Goal: Task Accomplishment & Management: Complete application form

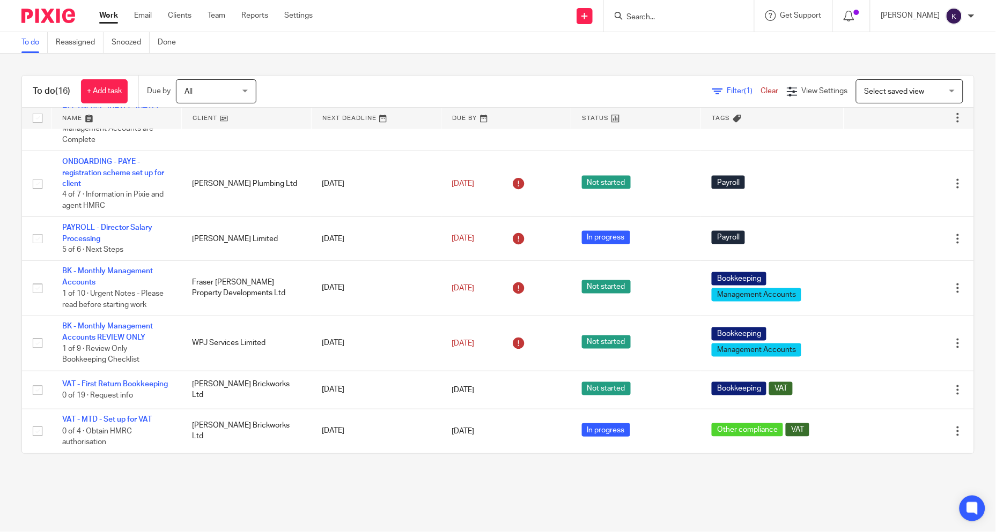
scroll to position [488, 0]
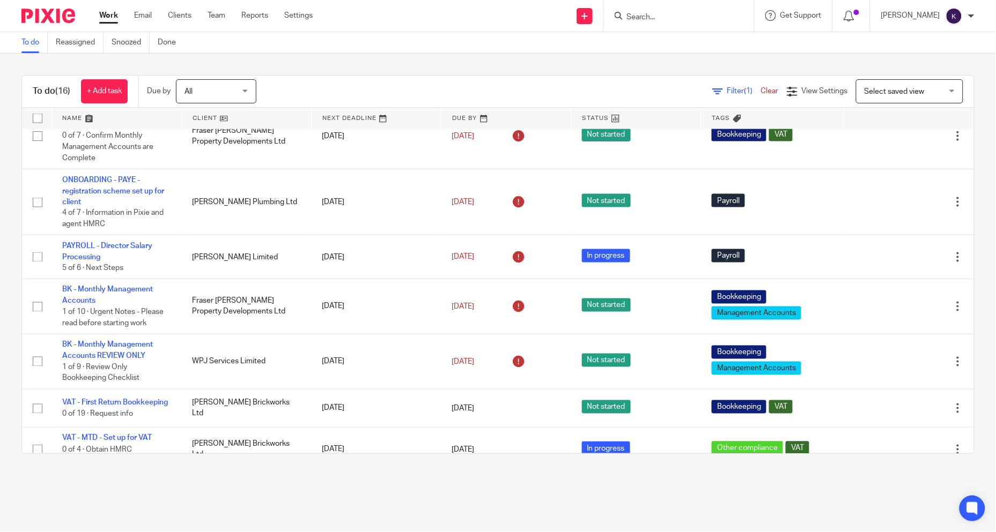
click at [714, 23] on div at bounding box center [679, 16] width 150 height 32
click at [713, 17] on input "Search" at bounding box center [673, 18] width 97 height 10
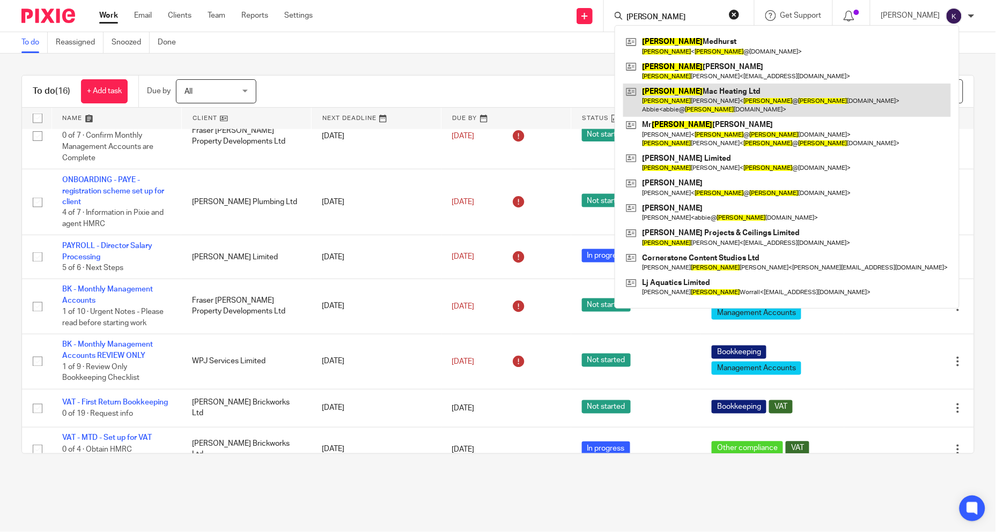
type input "john"
click at [703, 104] on link at bounding box center [787, 100] width 328 height 33
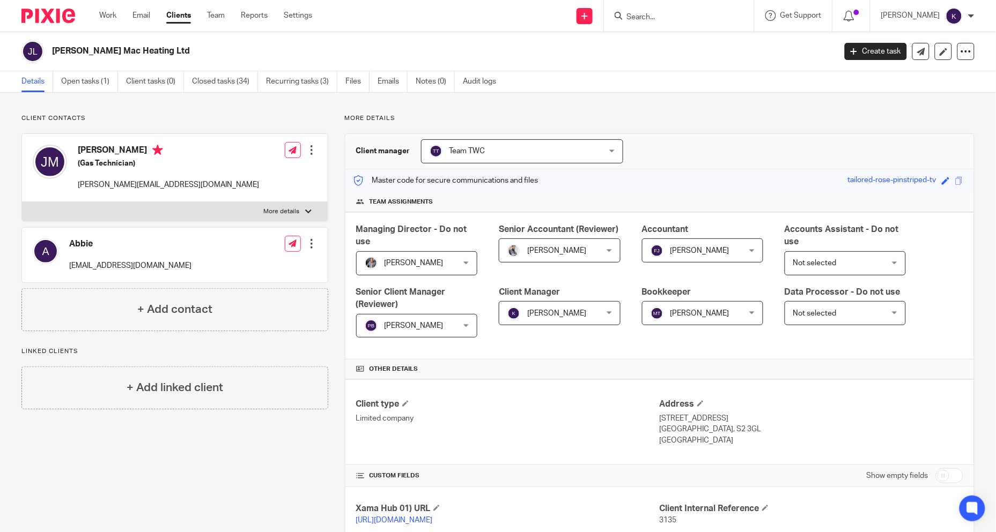
click at [68, 70] on div "[PERSON_NAME] Mac Heating Ltd Create task Update from Companies House Export da…" at bounding box center [498, 51] width 996 height 39
click at [73, 78] on link "Open tasks (1)" at bounding box center [89, 81] width 57 height 21
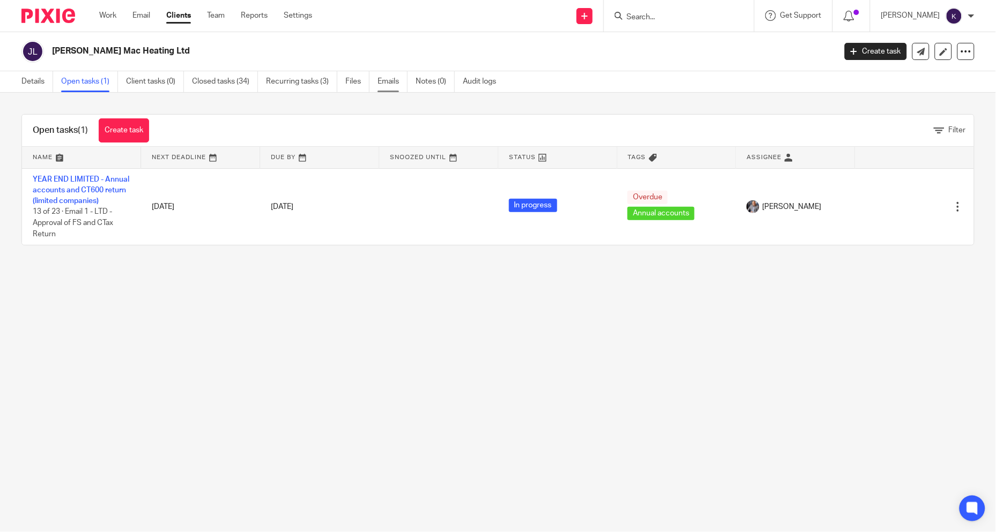
click at [387, 78] on link "Emails" at bounding box center [392, 81] width 30 height 21
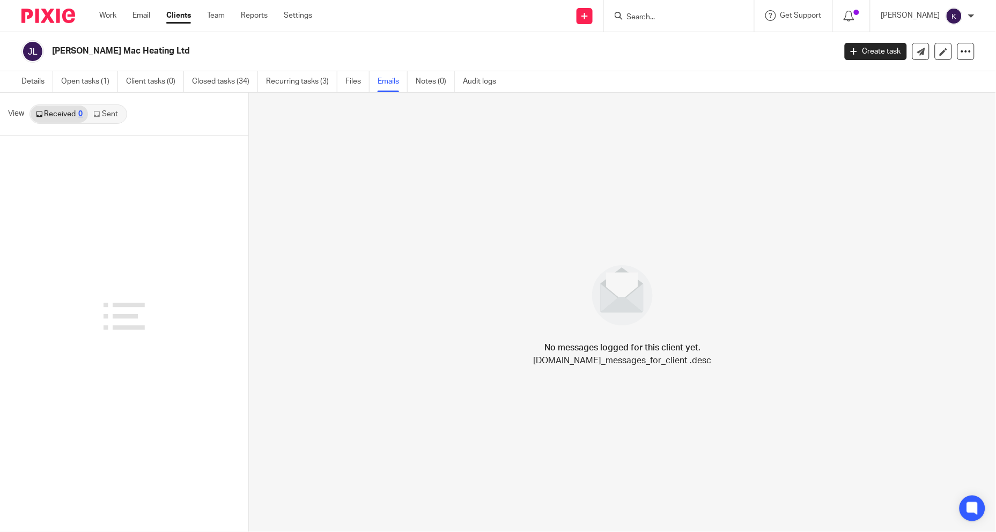
click at [102, 115] on link "Sent" at bounding box center [107, 114] width 38 height 17
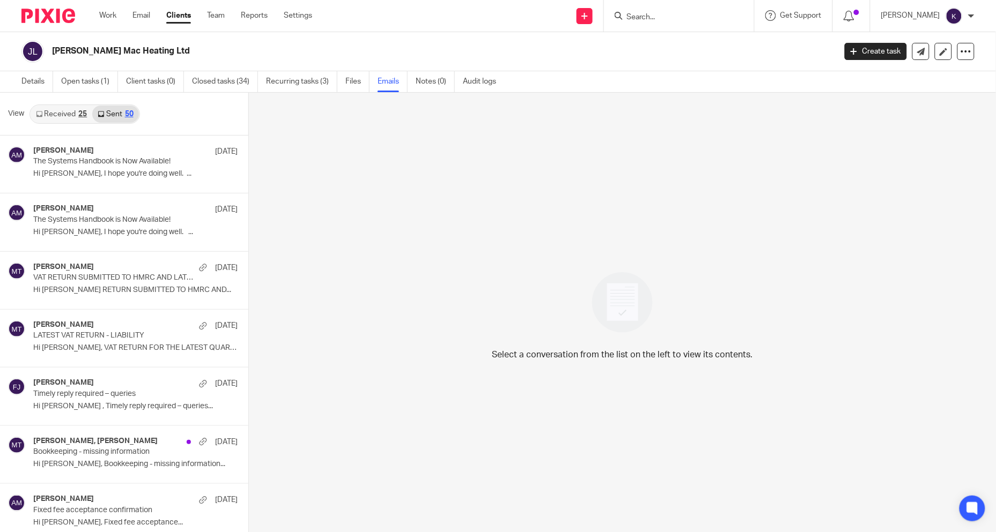
click at [64, 110] on link "Received 25" at bounding box center [62, 114] width 62 height 17
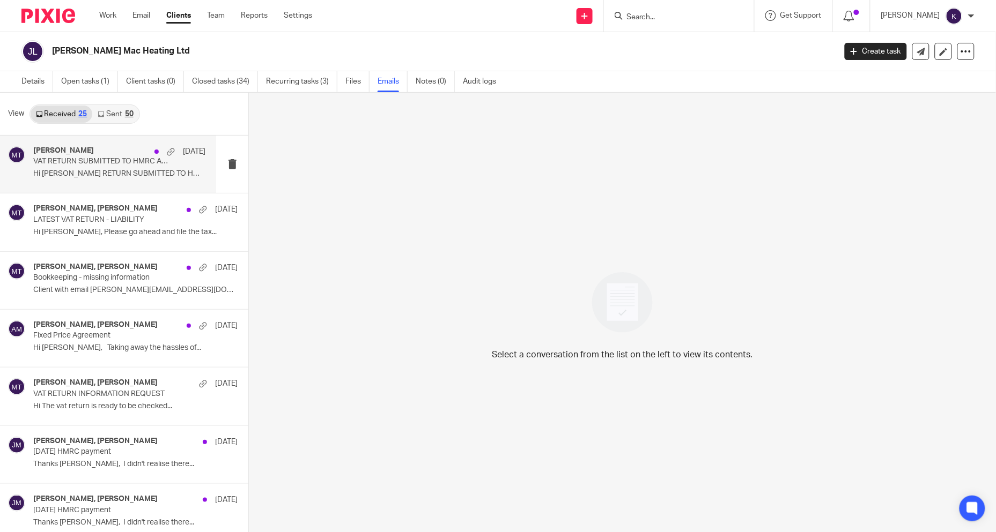
scroll to position [2, 0]
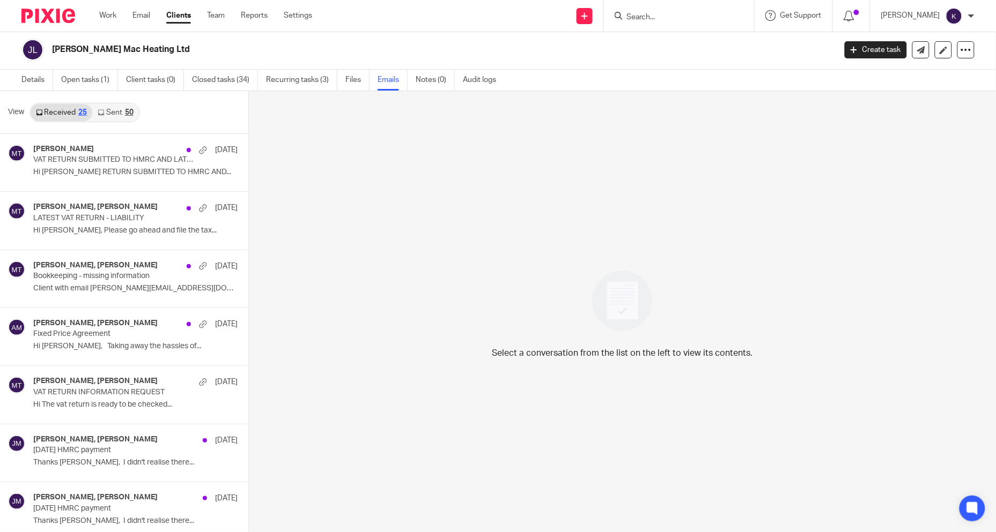
click at [112, 113] on link "Sent 50" at bounding box center [115, 112] width 46 height 17
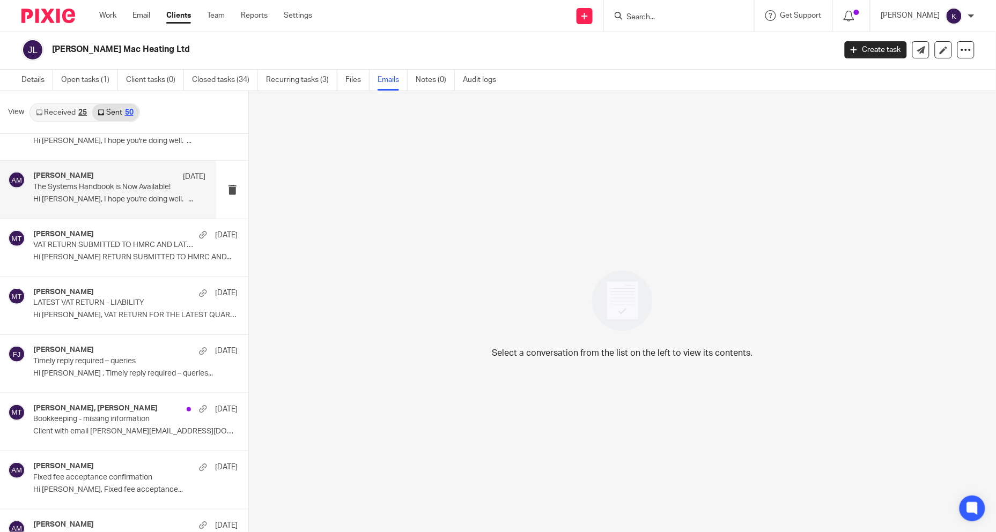
scroll to position [60, 0]
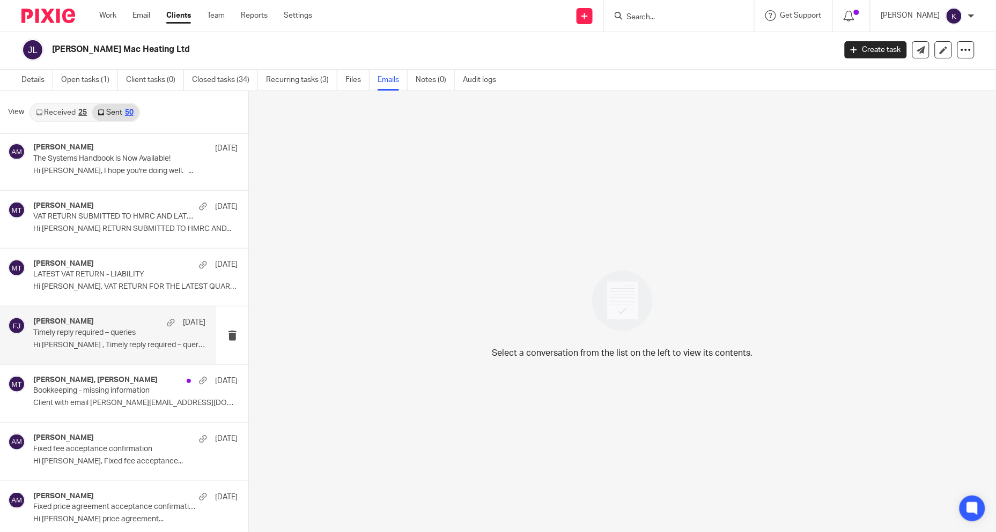
click at [73, 345] on p "Hi John , Timely reply required – queries..." at bounding box center [119, 345] width 172 height 9
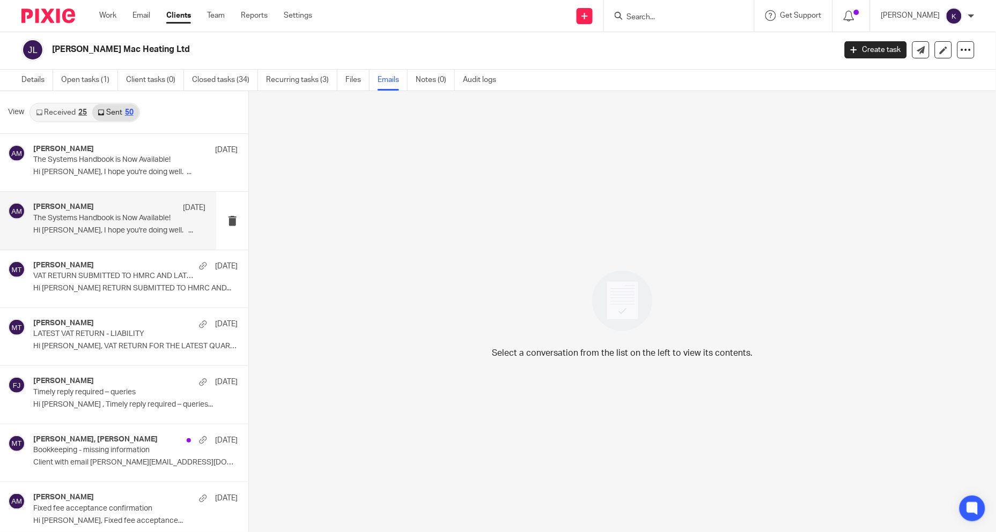
scroll to position [0, 0]
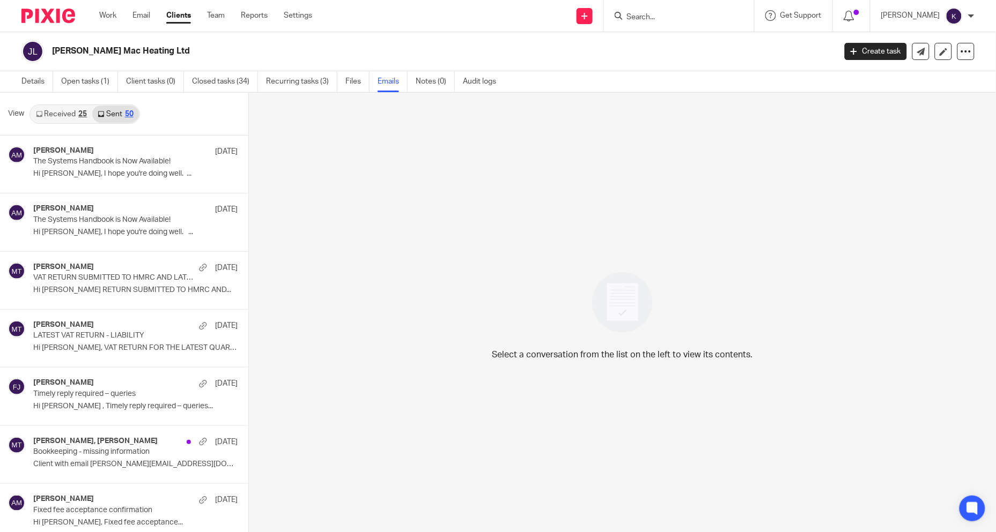
click at [68, 116] on link "Received 25" at bounding box center [62, 114] width 62 height 17
click at [77, 112] on link "Received 25" at bounding box center [62, 114] width 62 height 17
click at [107, 16] on link "Work" at bounding box center [107, 15] width 17 height 11
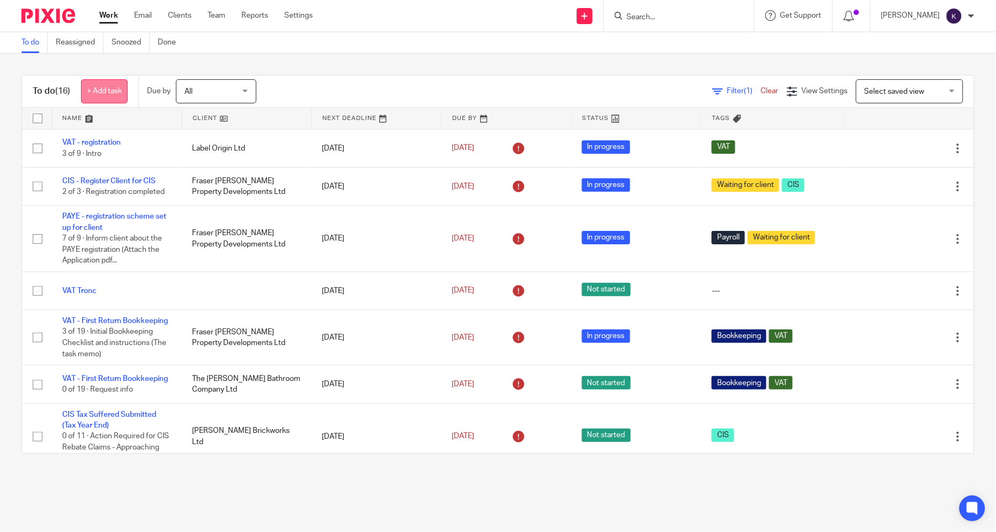
click at [115, 100] on link "+ Add task" at bounding box center [104, 91] width 47 height 24
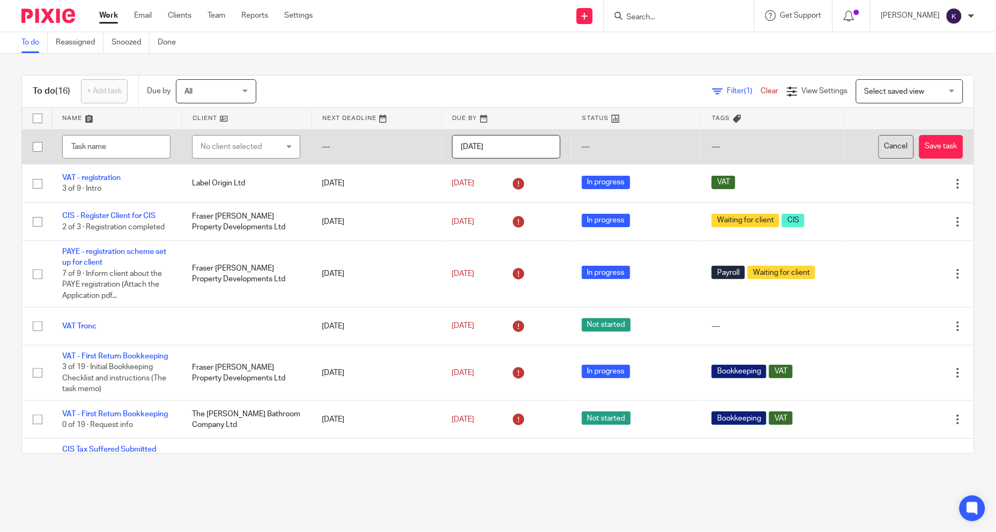
click at [878, 154] on button "Cancel" at bounding box center [895, 147] width 35 height 24
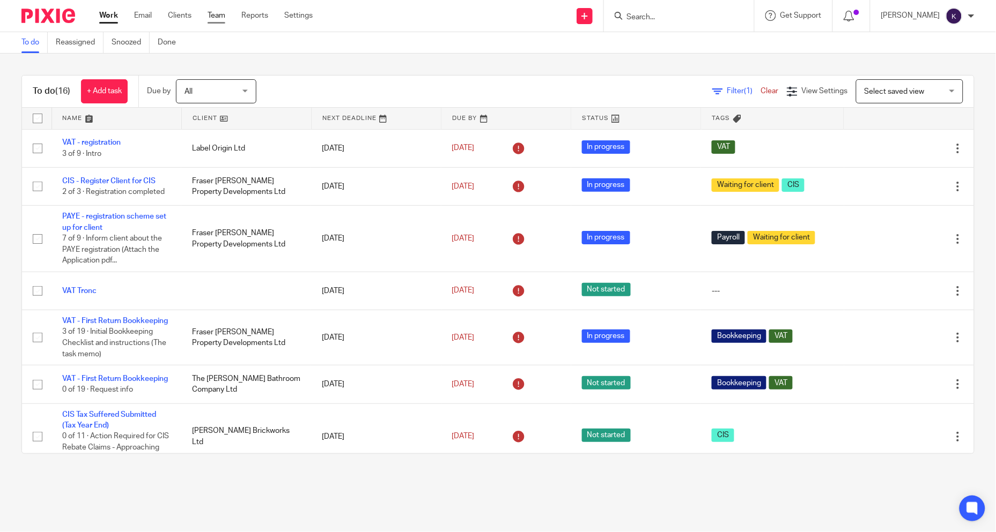
click at [213, 12] on link "Team" at bounding box center [216, 15] width 18 height 11
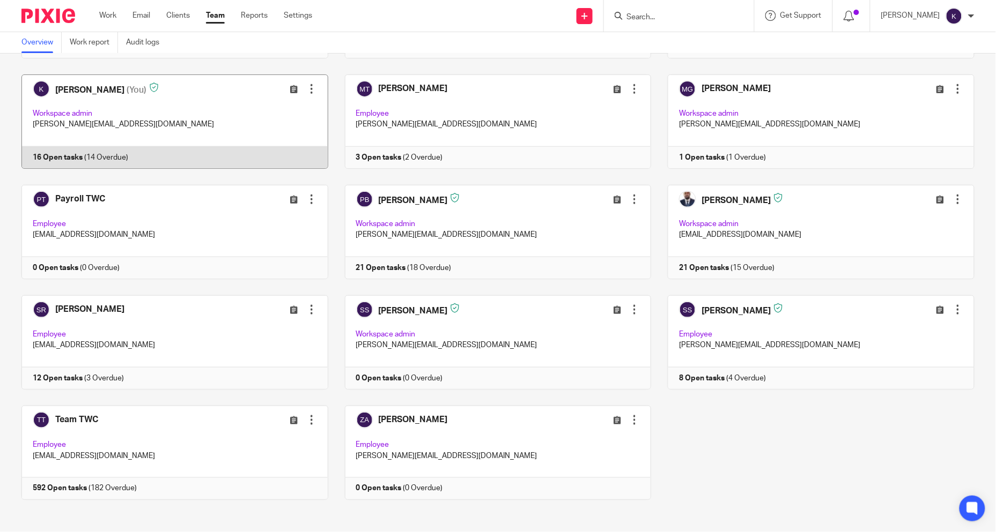
scroll to position [268, 0]
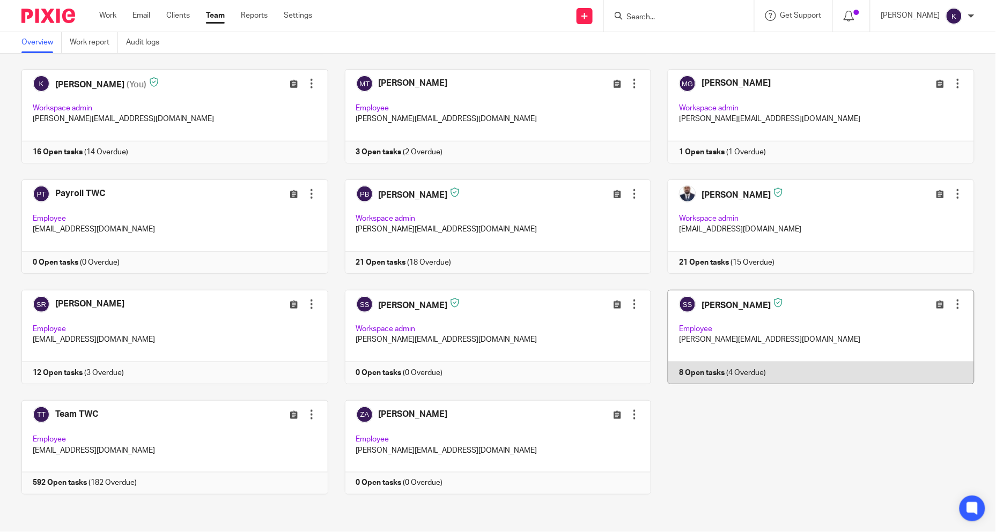
click at [714, 315] on link at bounding box center [812, 337] width 323 height 94
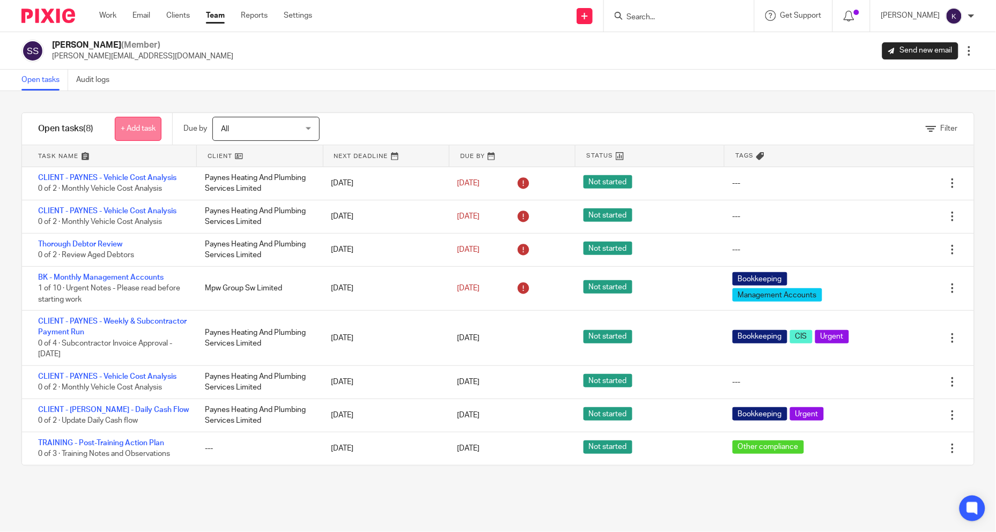
click at [147, 133] on link "+ Add task" at bounding box center [138, 129] width 47 height 24
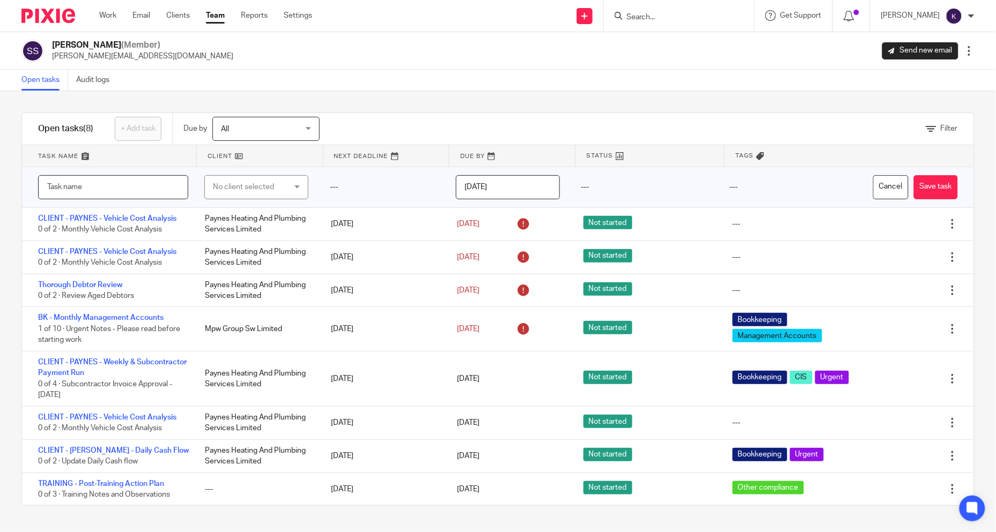
click at [169, 185] on input "text" at bounding box center [113, 187] width 150 height 24
type input "Accruals and Prepayments"
click at [247, 187] on div "No client selected" at bounding box center [251, 187] width 76 height 23
type input "wpj"
click at [239, 246] on li "WPJ Services Limited" at bounding box center [251, 242] width 100 height 22
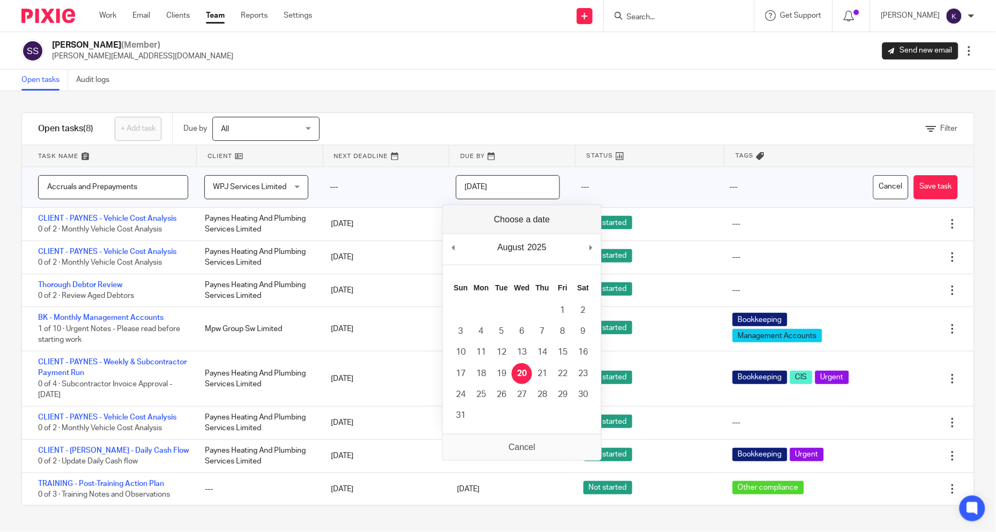
click at [513, 191] on input "[DATE]" at bounding box center [508, 187] width 104 height 24
type input "2025-08-31"
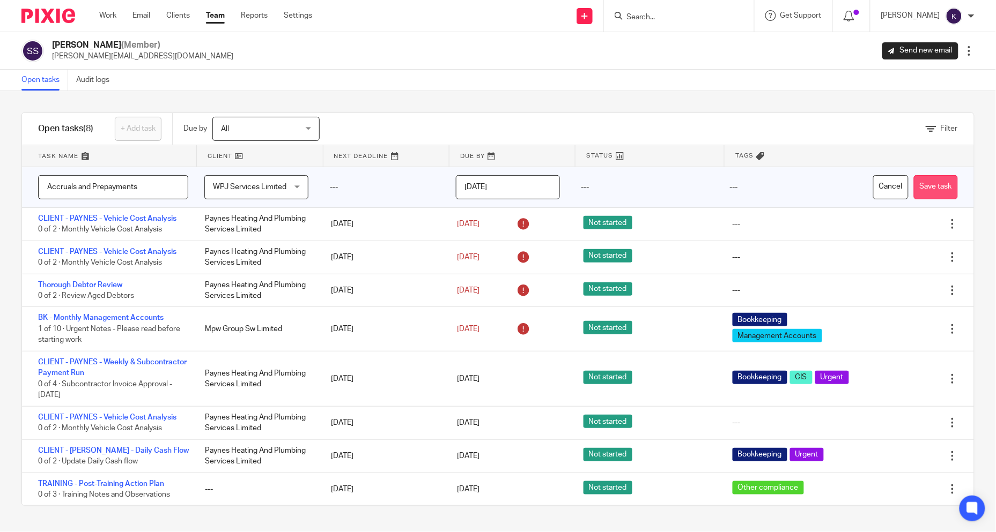
click at [915, 184] on button "Save task" at bounding box center [936, 187] width 44 height 24
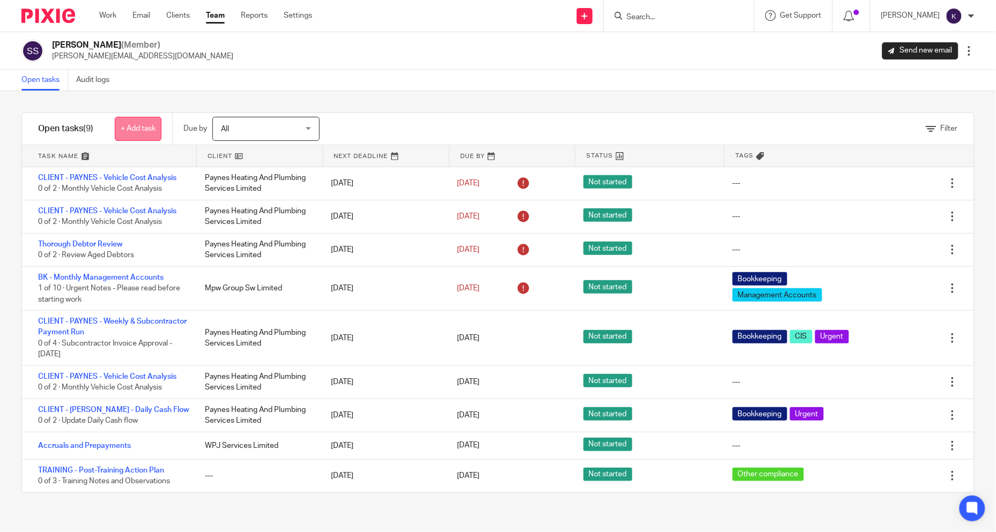
click at [143, 132] on link "+ Add task" at bounding box center [138, 129] width 47 height 24
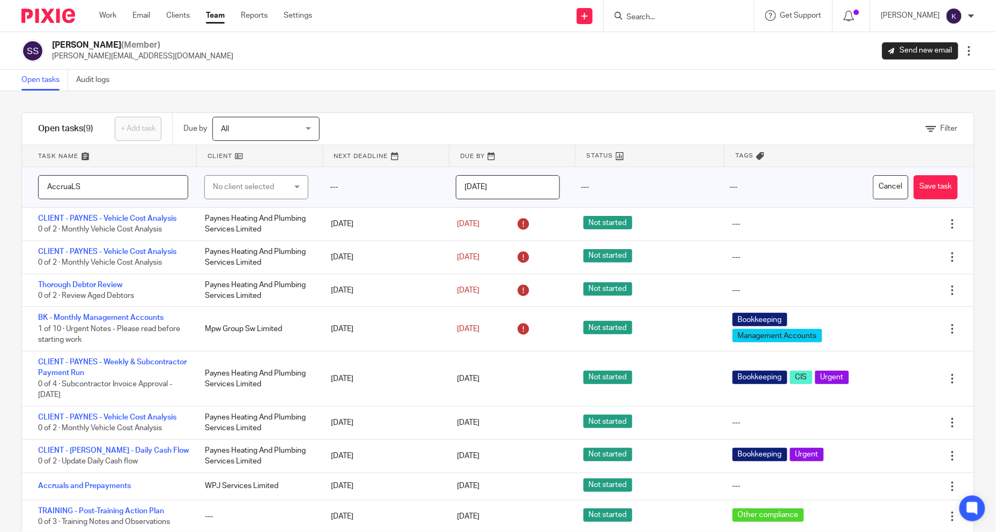
click at [170, 185] on input "AccruaLS" at bounding box center [113, 187] width 150 height 24
type input "Accrual schedule"
click at [236, 190] on div "No client selected" at bounding box center [251, 187] width 76 height 23
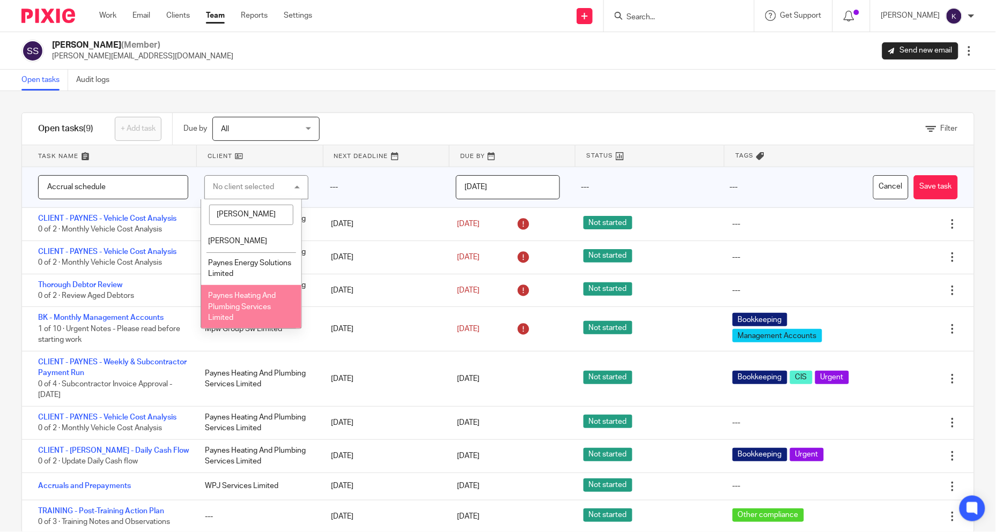
type input "payne"
click at [244, 302] on li "Paynes Heating And Plumbing Services Limited" at bounding box center [251, 307] width 100 height 44
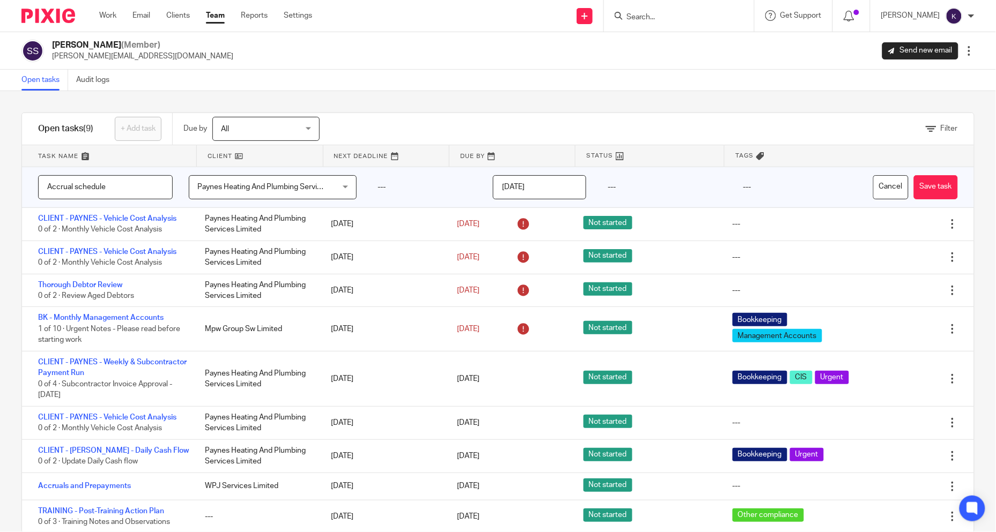
click at [548, 189] on input "[DATE]" at bounding box center [539, 187] width 93 height 24
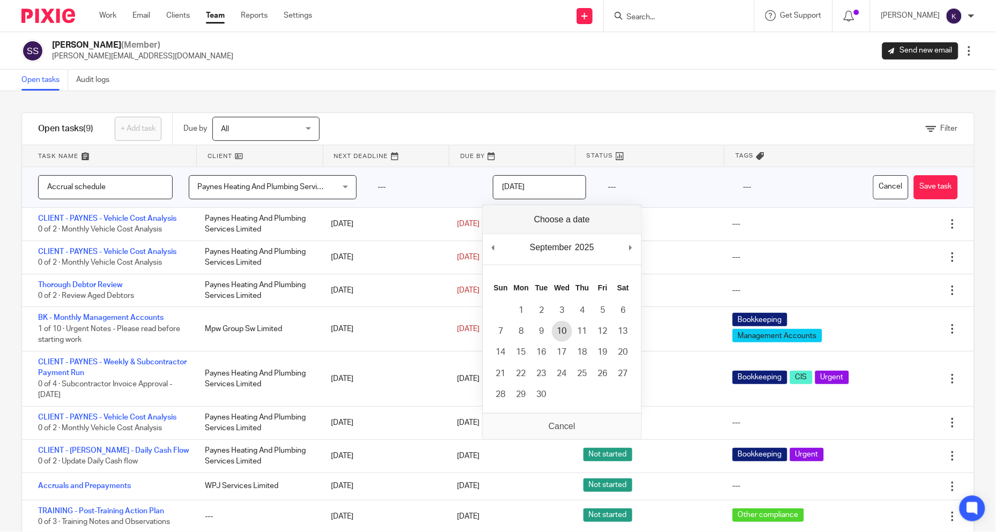
type input "2025-09-10"
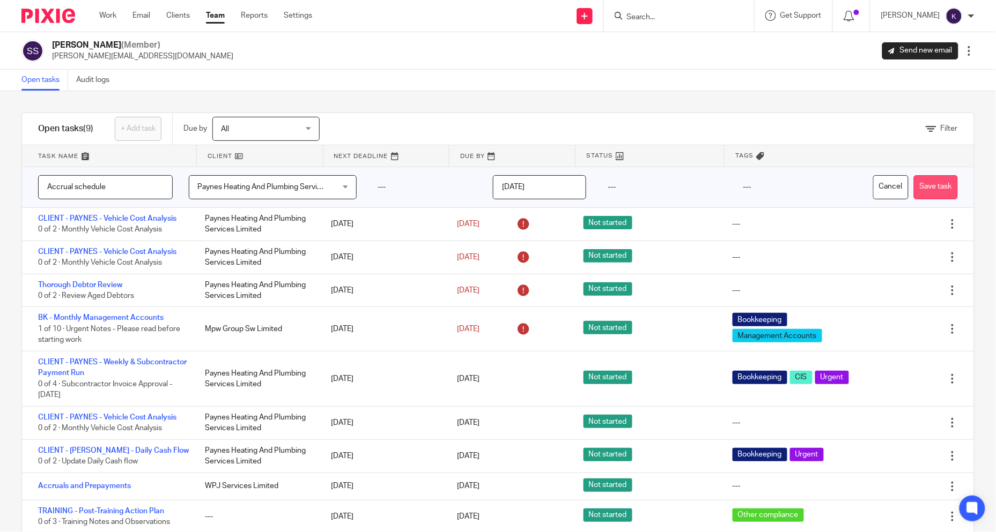
click at [914, 189] on button "Save task" at bounding box center [936, 187] width 44 height 24
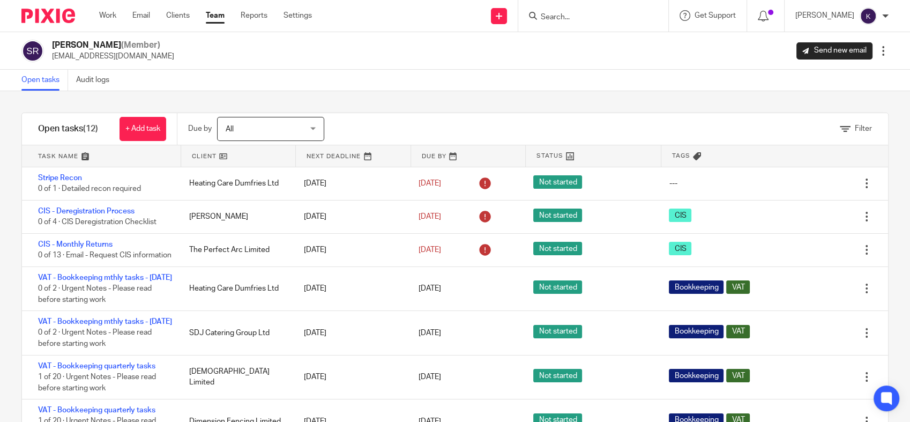
scroll to position [257, 0]
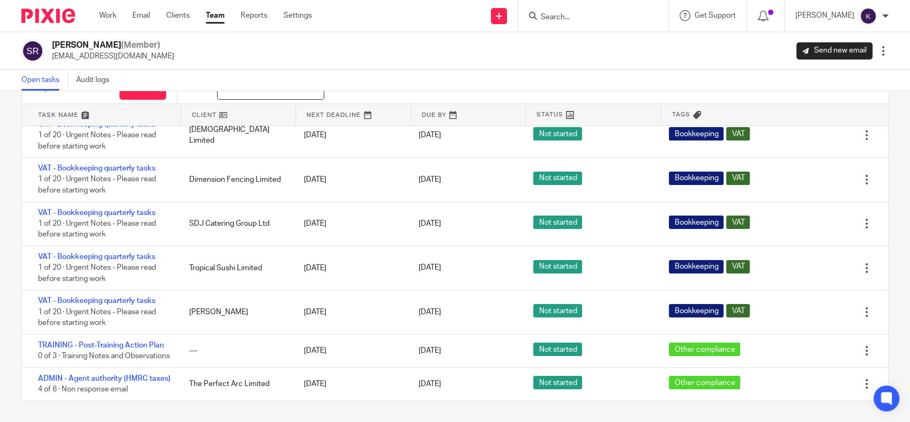
click at [330, 67] on div "[PERSON_NAME] (Member) [EMAIL_ADDRESS][DOMAIN_NAME] Send new email Edit user Tr…" at bounding box center [455, 51] width 910 height 38
drag, startPoint x: 503, startPoint y: 86, endPoint x: 552, endPoint y: 69, distance: 52.2
click at [503, 86] on div "Open tasks Audit logs" at bounding box center [455, 80] width 910 height 21
